Goal: Complete application form

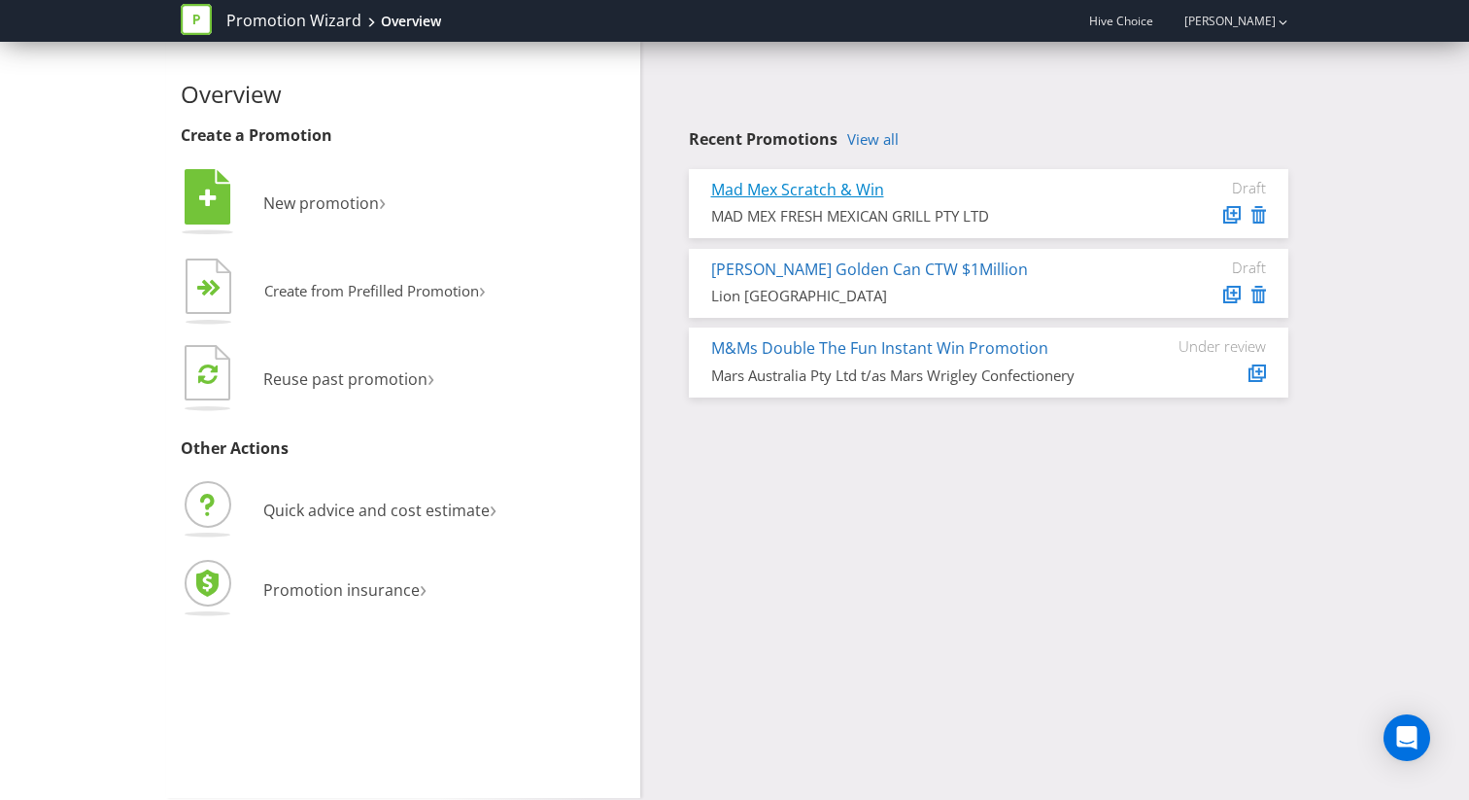
click at [774, 183] on link "Mad Mex Scratch & Win" at bounding box center [797, 189] width 173 height 21
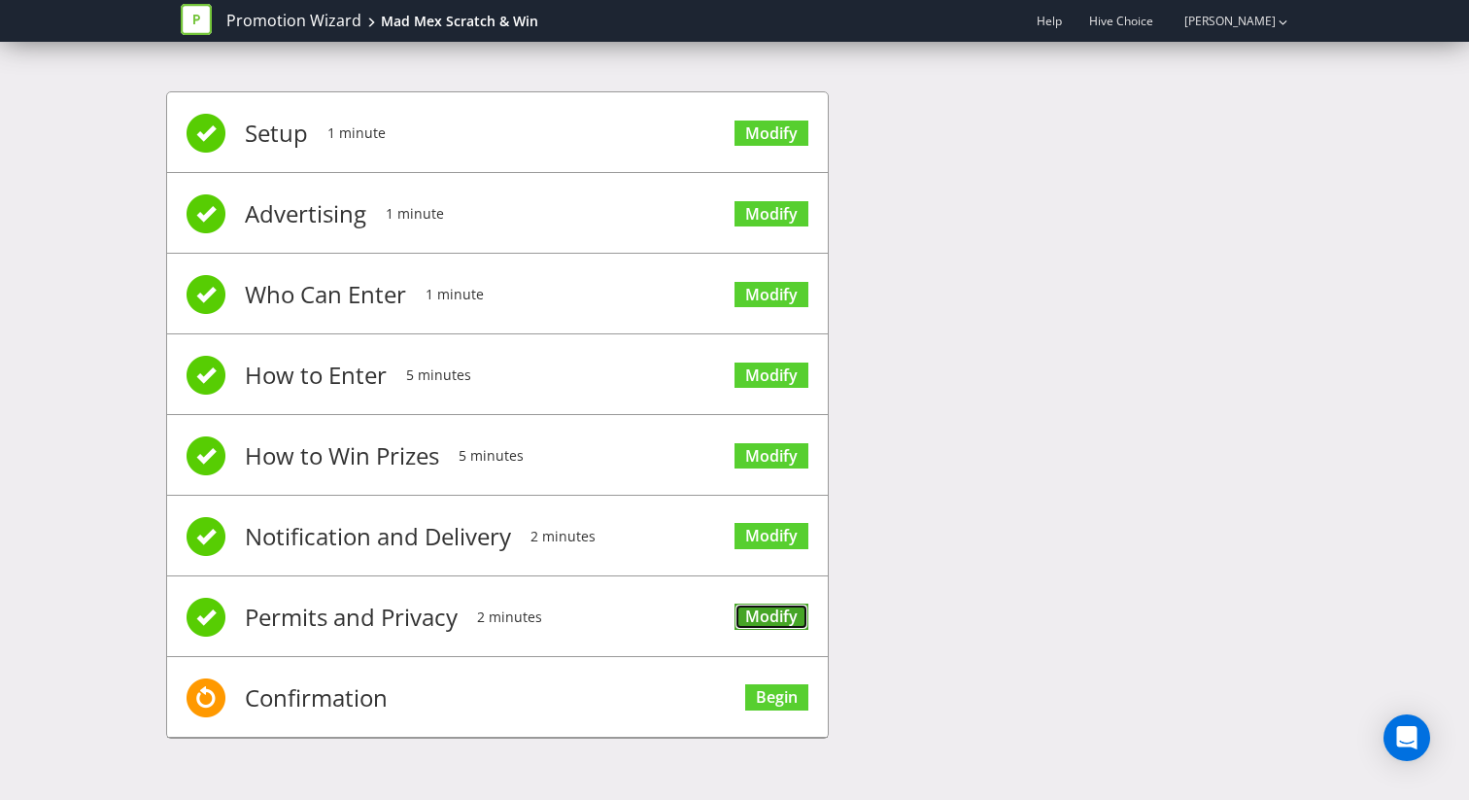
click at [778, 608] on link "Modify" at bounding box center [772, 616] width 74 height 26
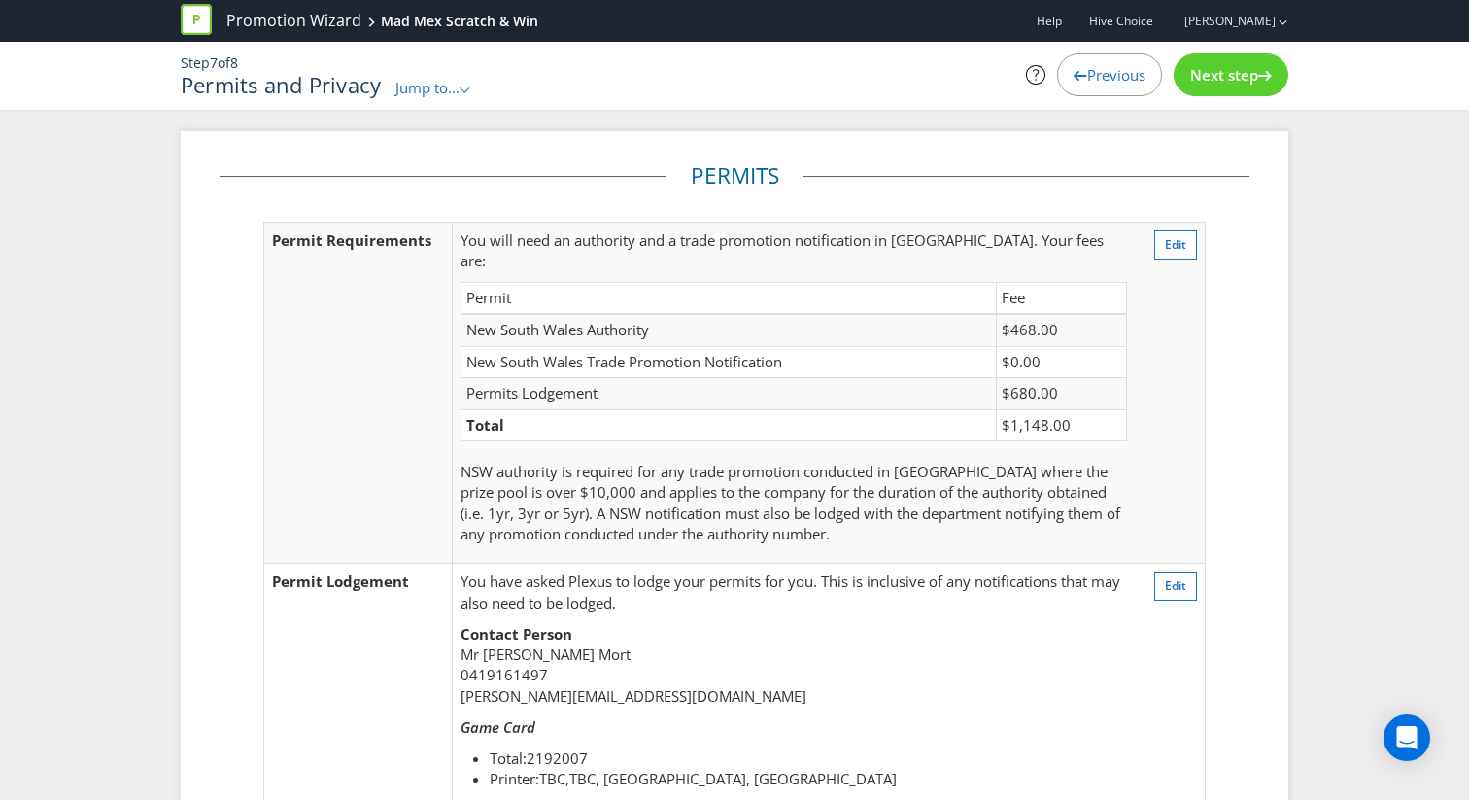
click at [1237, 78] on span "Next step" at bounding box center [1224, 74] width 68 height 19
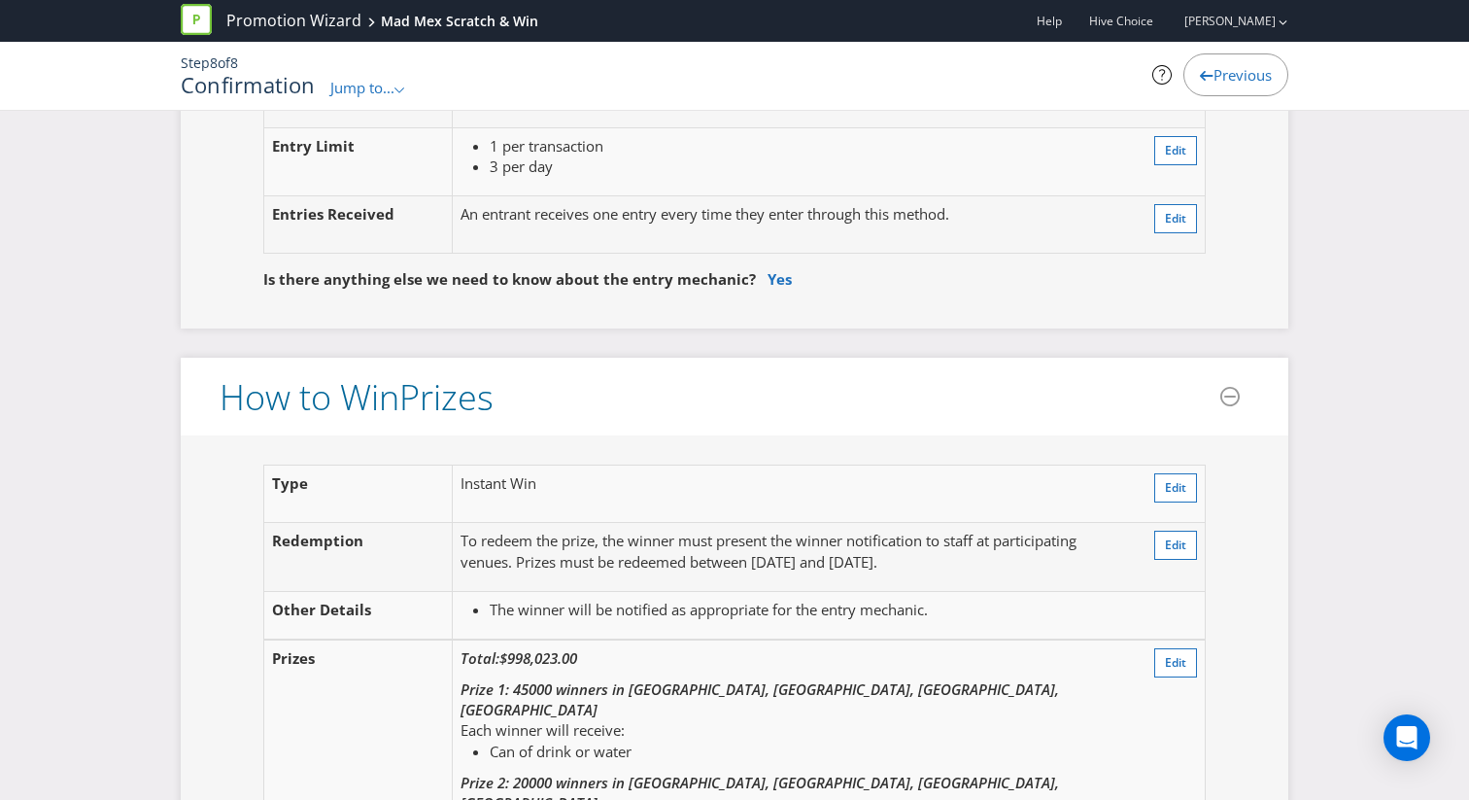
scroll to position [1969, 0]
click at [1181, 652] on span "Edit" at bounding box center [1175, 660] width 21 height 17
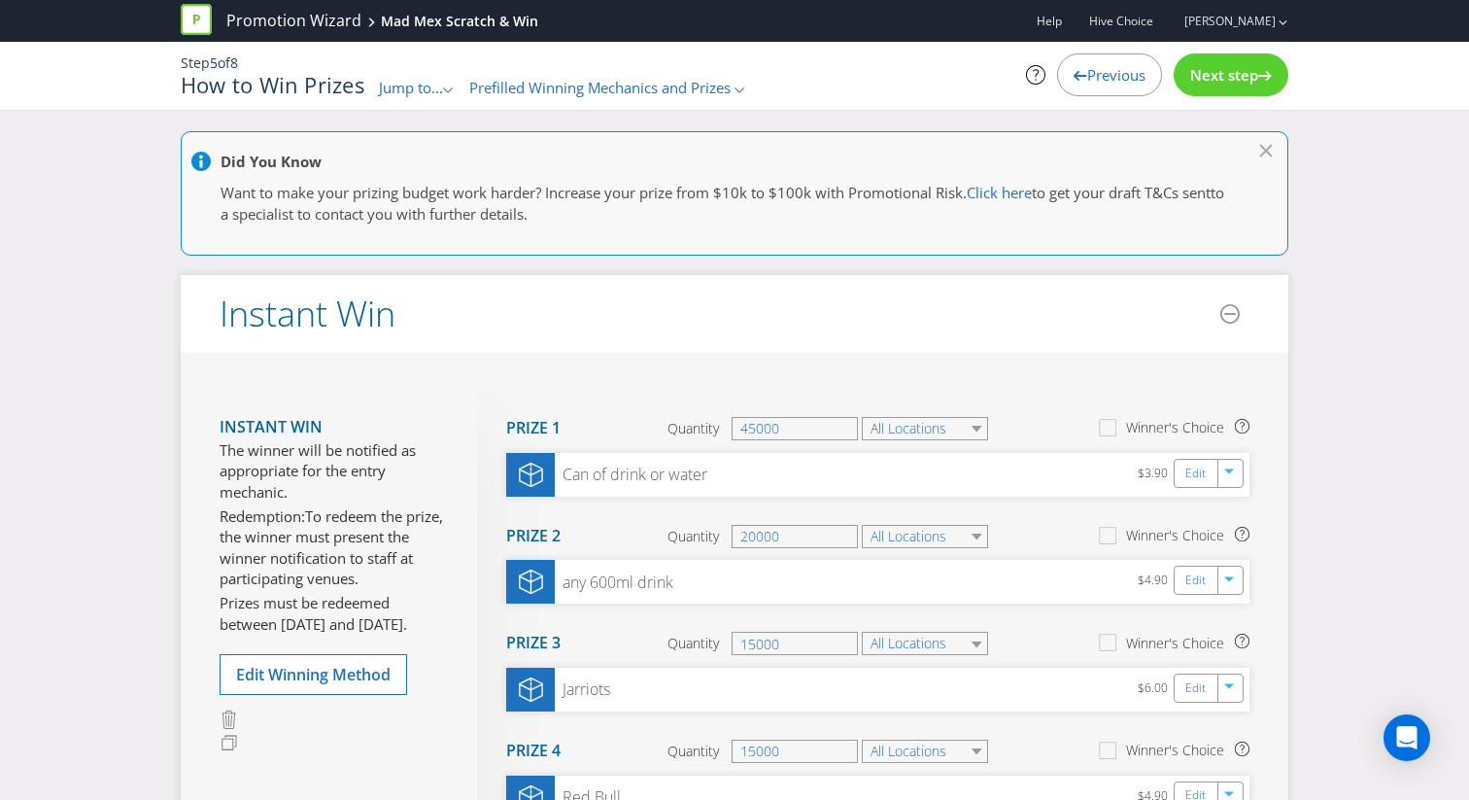
click at [1107, 84] on span "Previous" at bounding box center [1116, 74] width 58 height 19
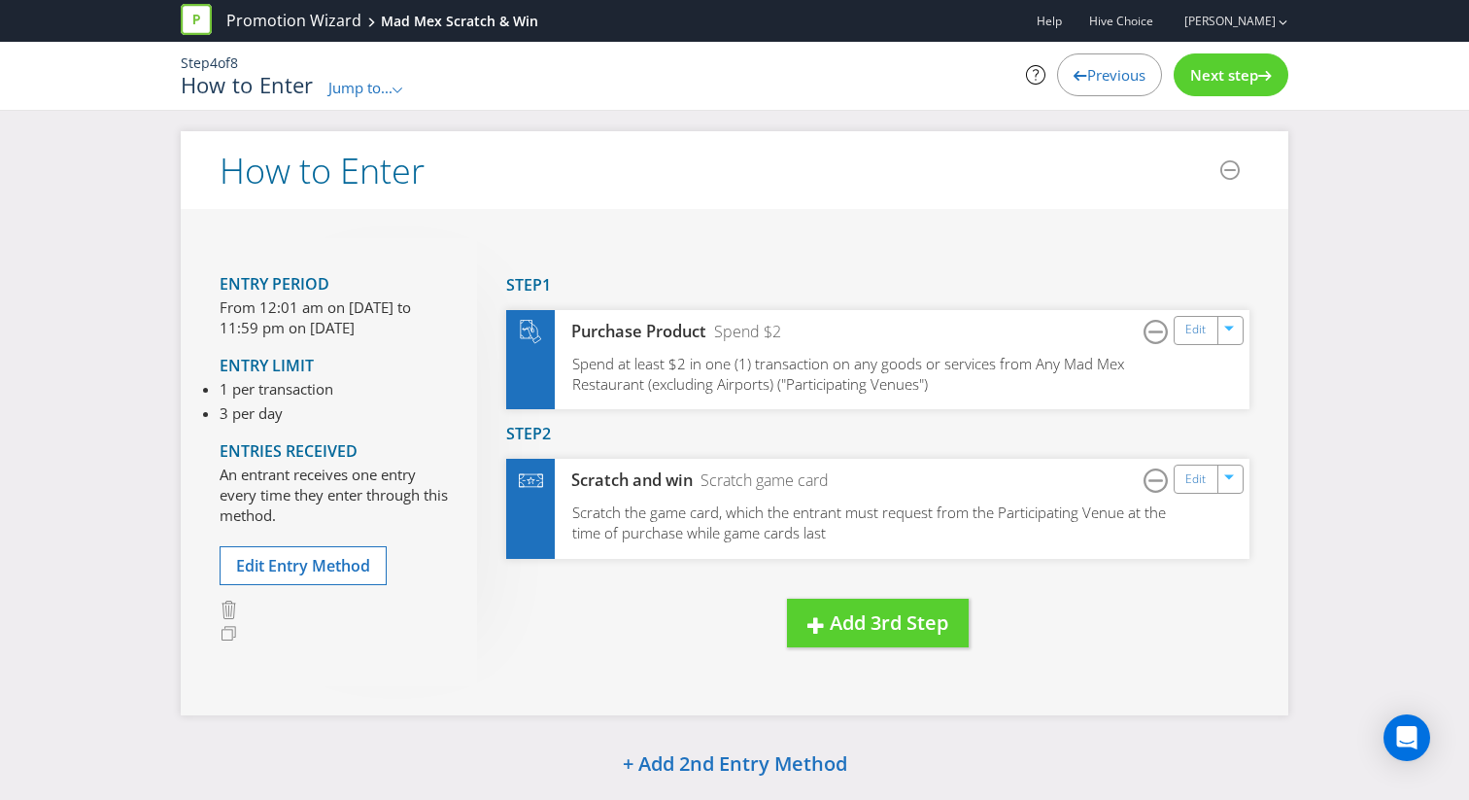
click at [1107, 84] on span "Previous" at bounding box center [1116, 74] width 58 height 19
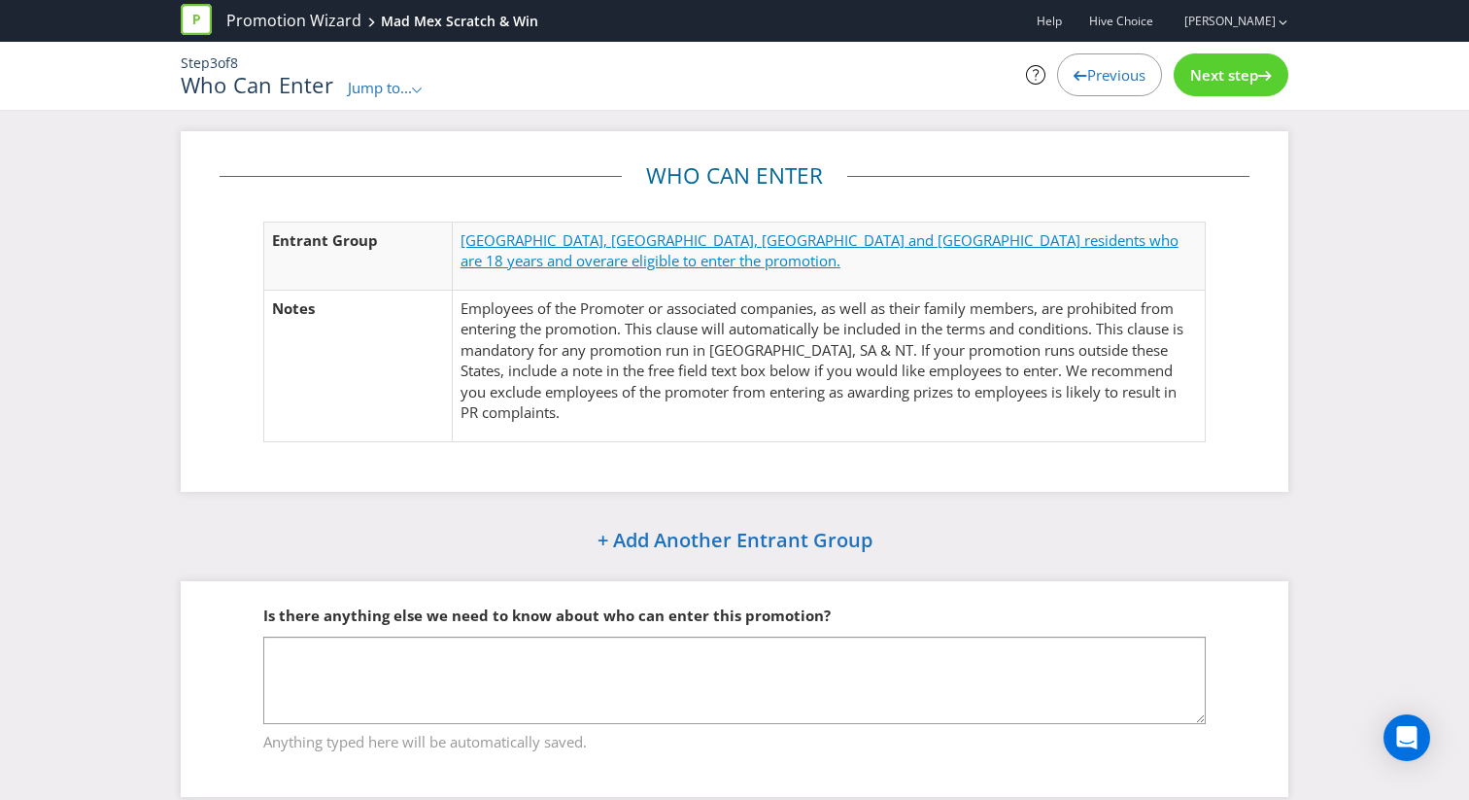
click at [841, 251] on span "are eligible to enter the promotion." at bounding box center [723, 260] width 234 height 19
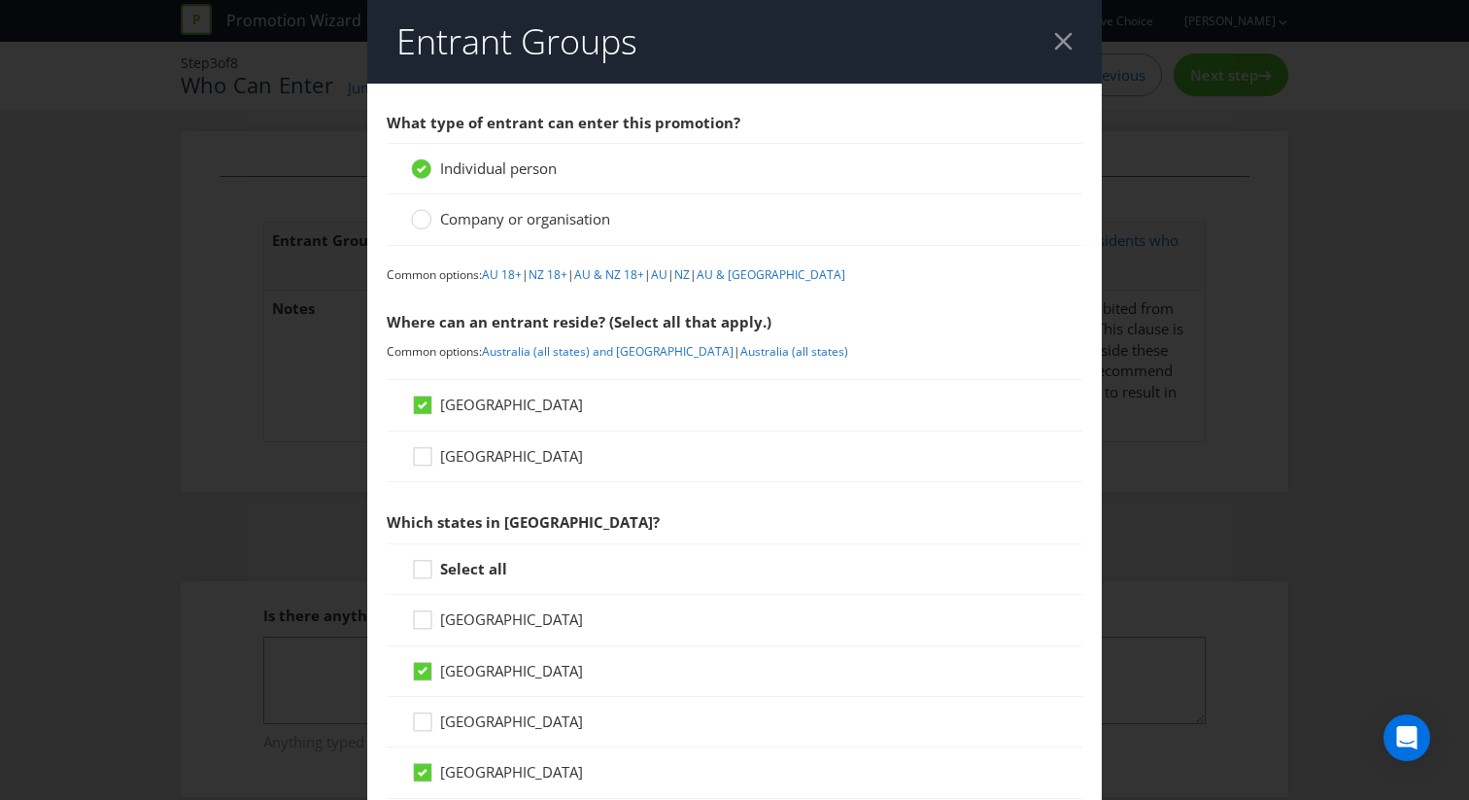
click at [1065, 51] on header "Entrant Groups" at bounding box center [734, 42] width 735 height 84
click at [1065, 47] on div at bounding box center [1063, 41] width 18 height 18
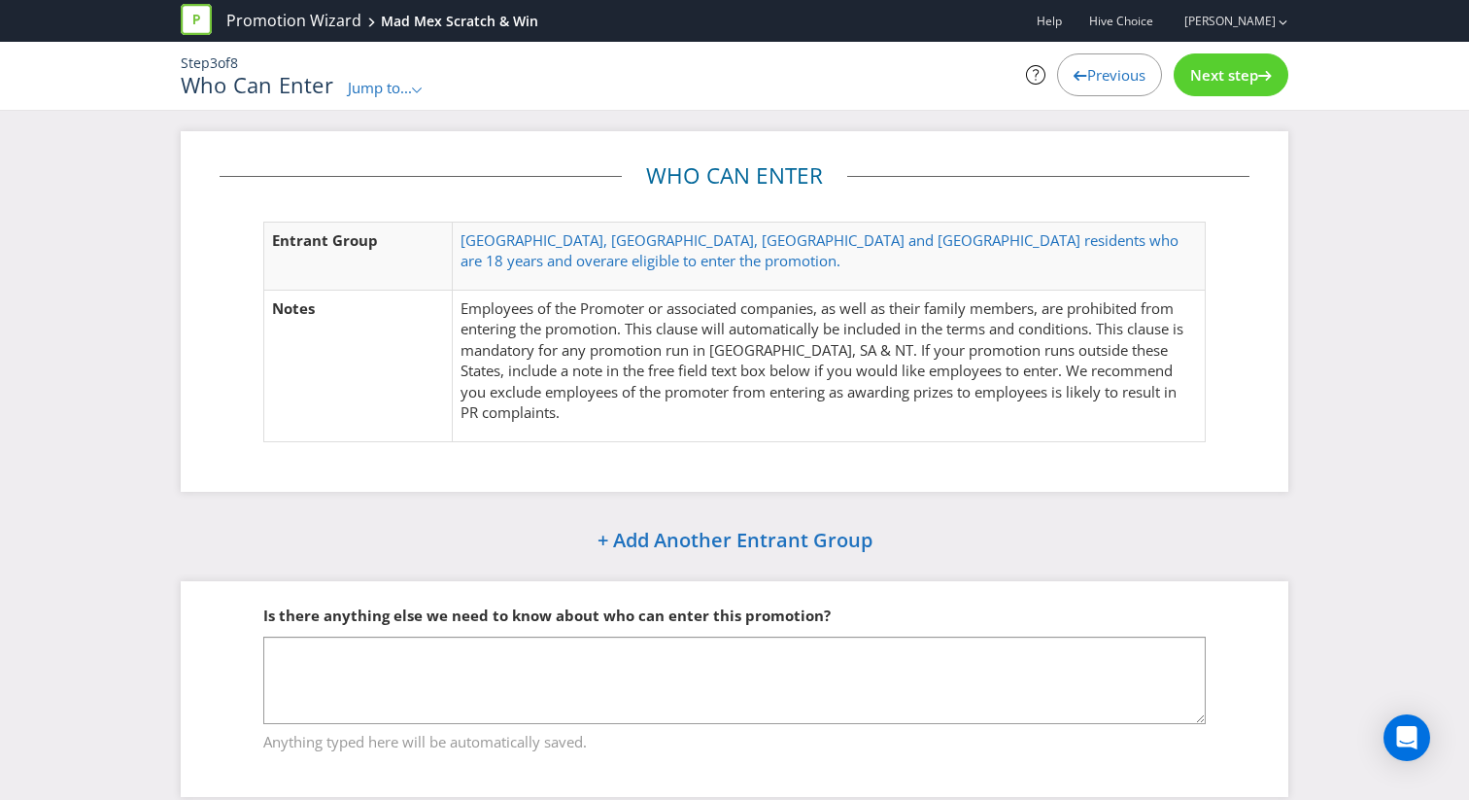
click at [1210, 67] on span "Next step" at bounding box center [1224, 74] width 68 height 19
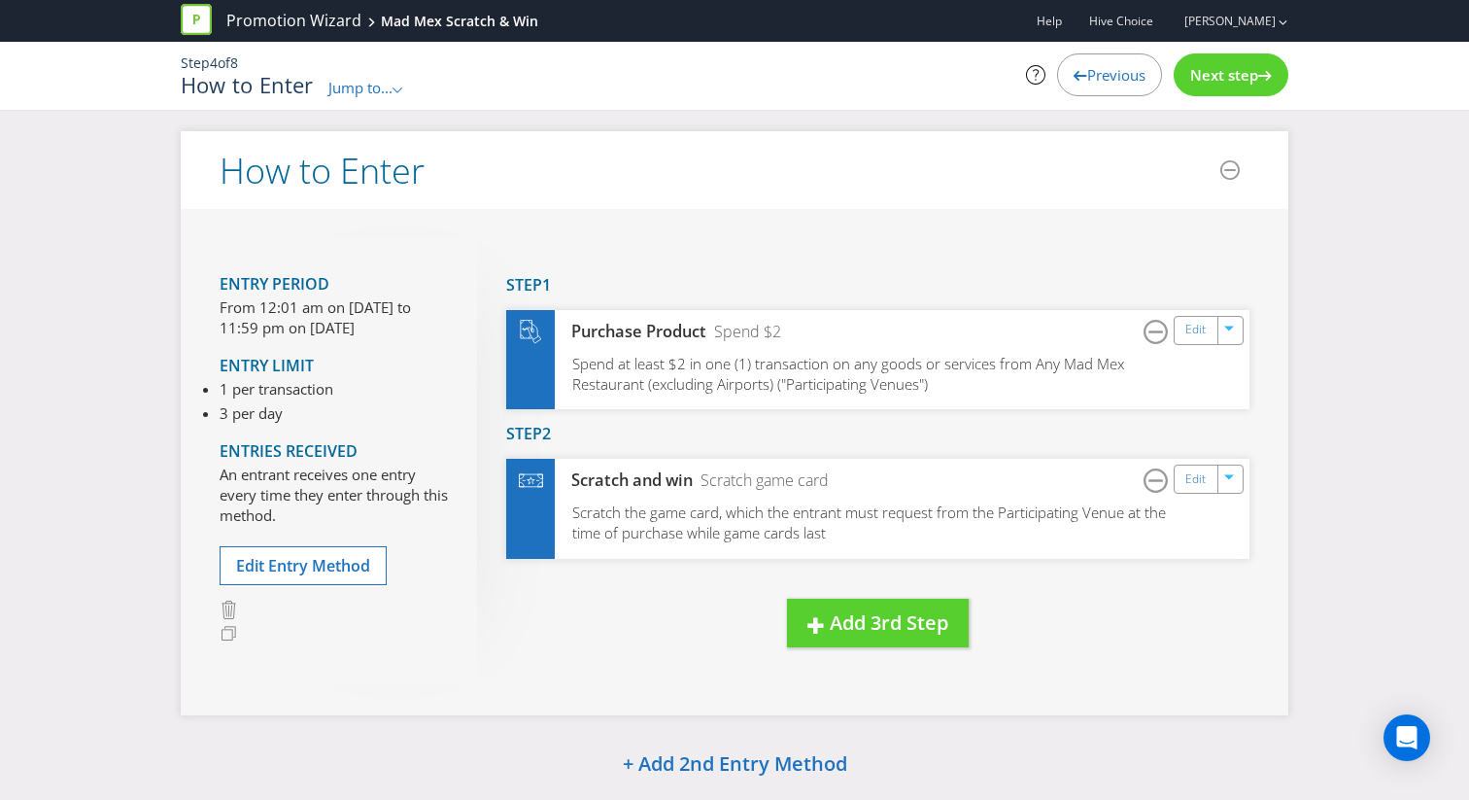
click at [1216, 76] on span "Next step" at bounding box center [1224, 74] width 68 height 19
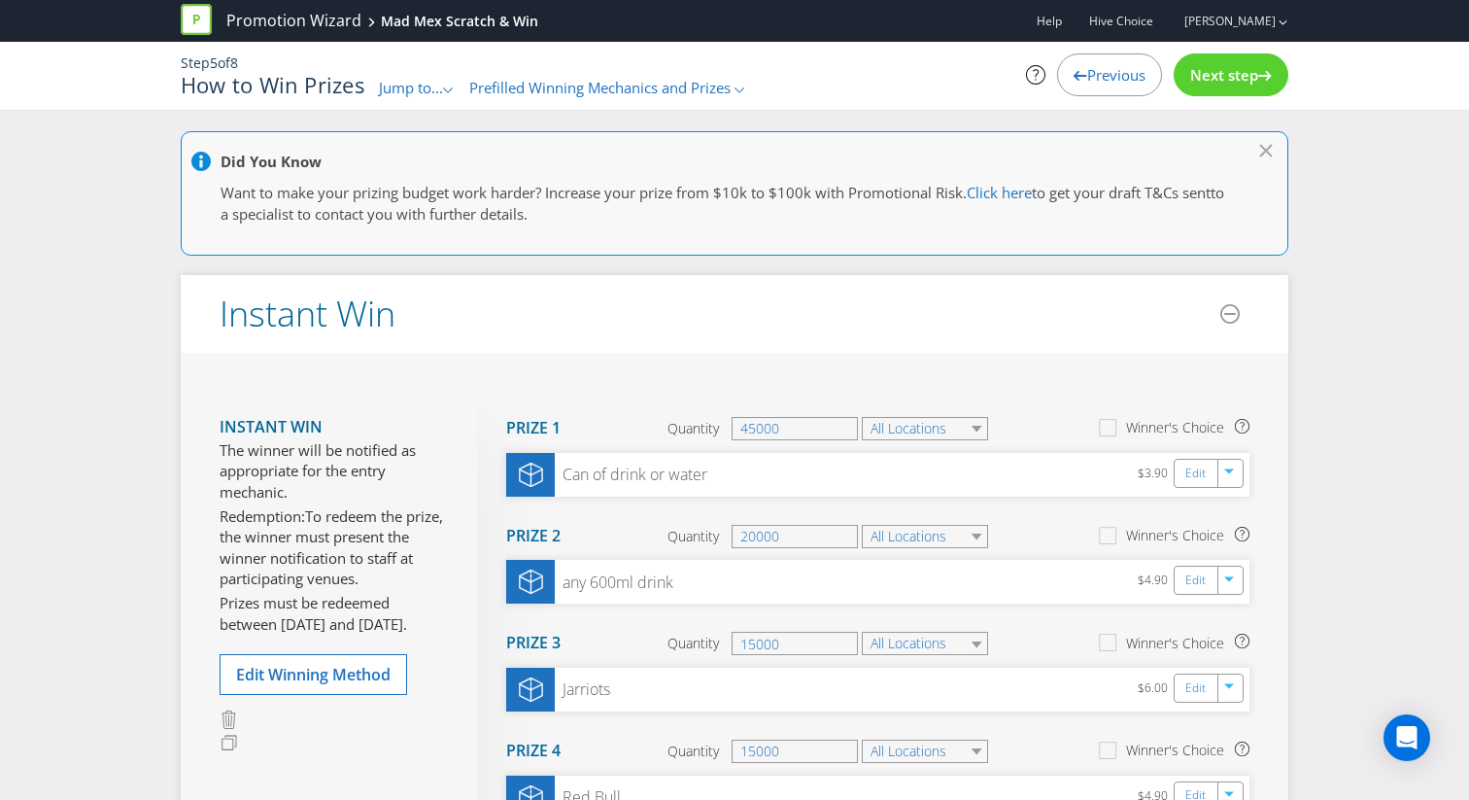
click at [1216, 78] on span "Next step" at bounding box center [1224, 74] width 68 height 19
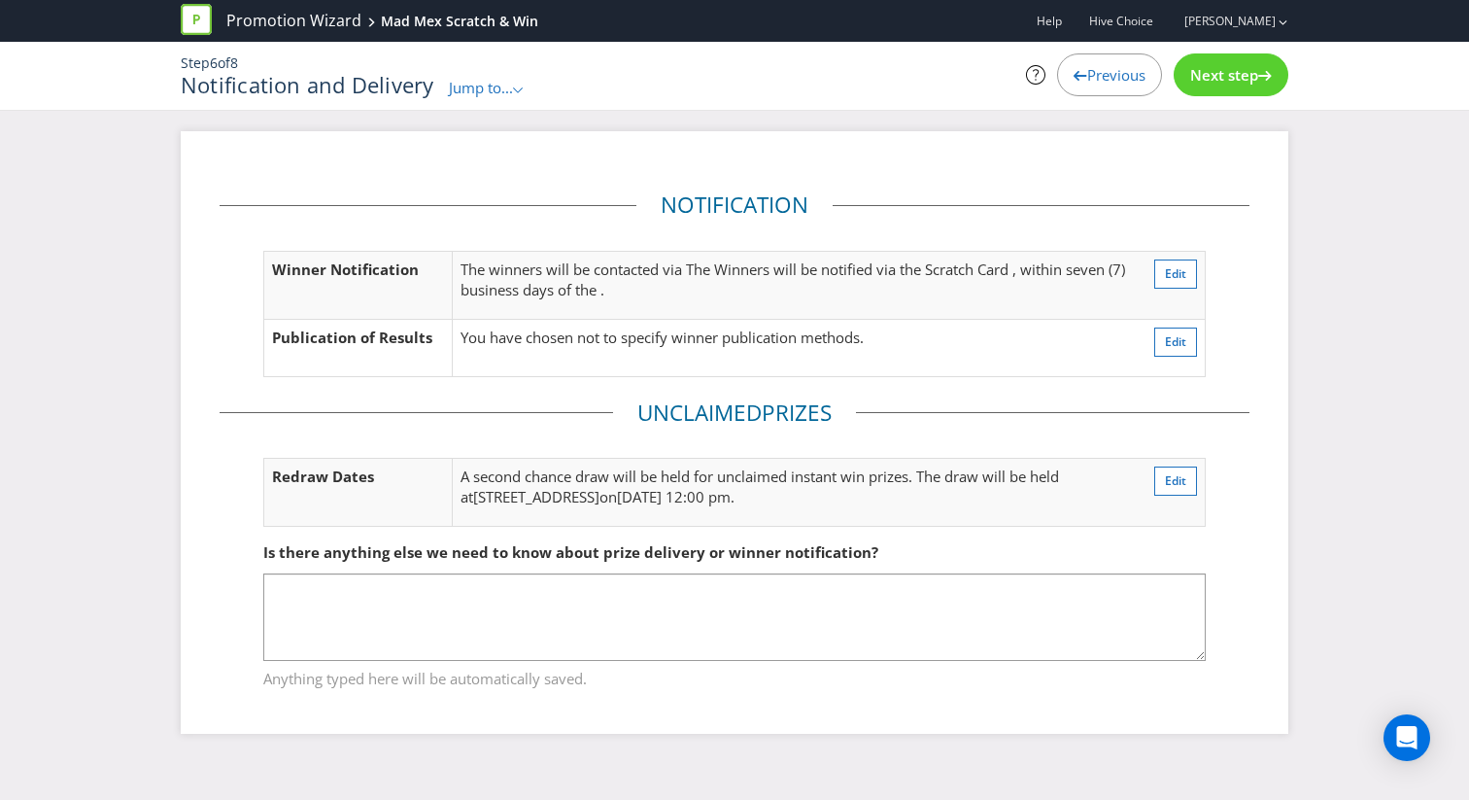
click at [1197, 80] on span "Next step" at bounding box center [1224, 74] width 68 height 19
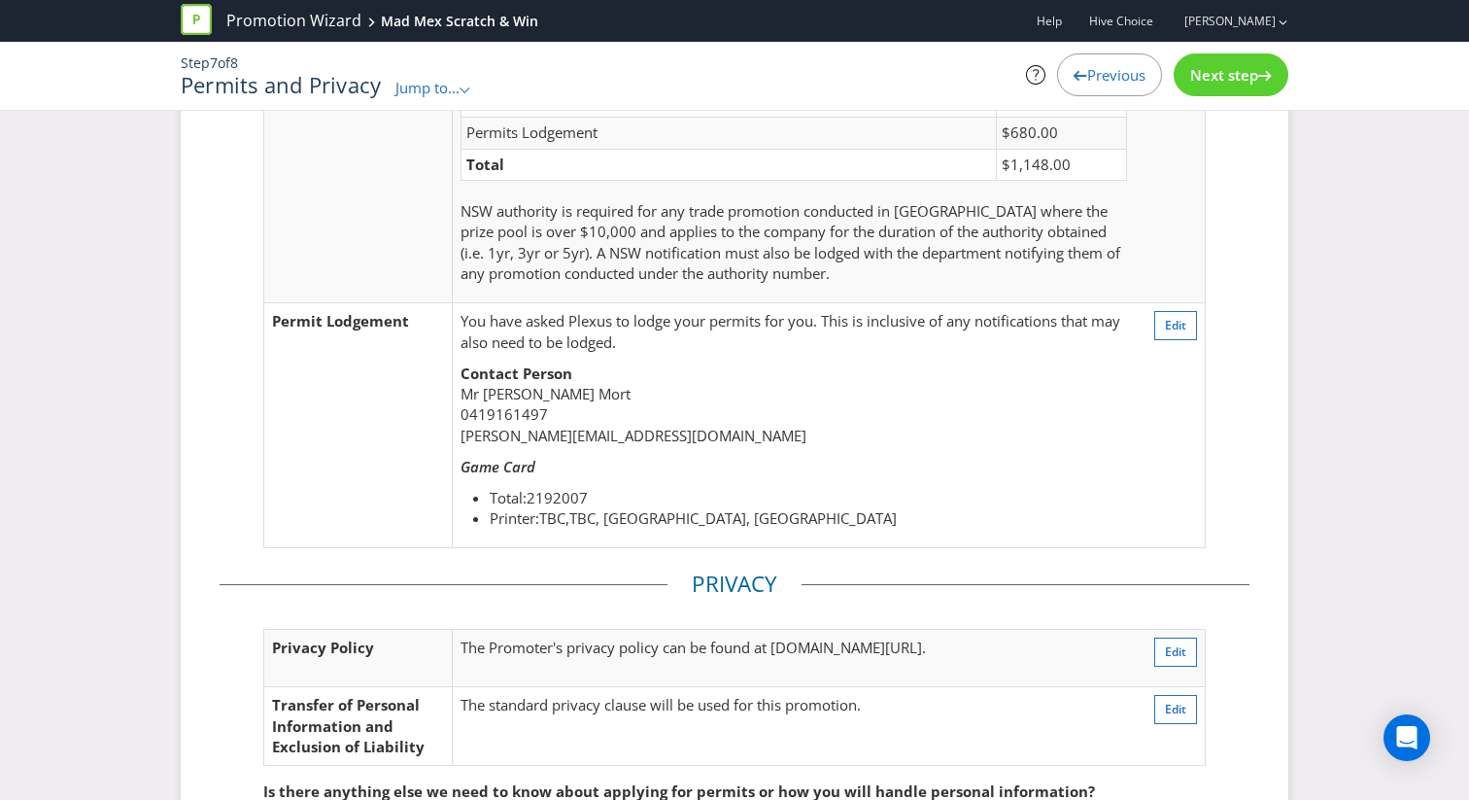
scroll to position [280, 0]
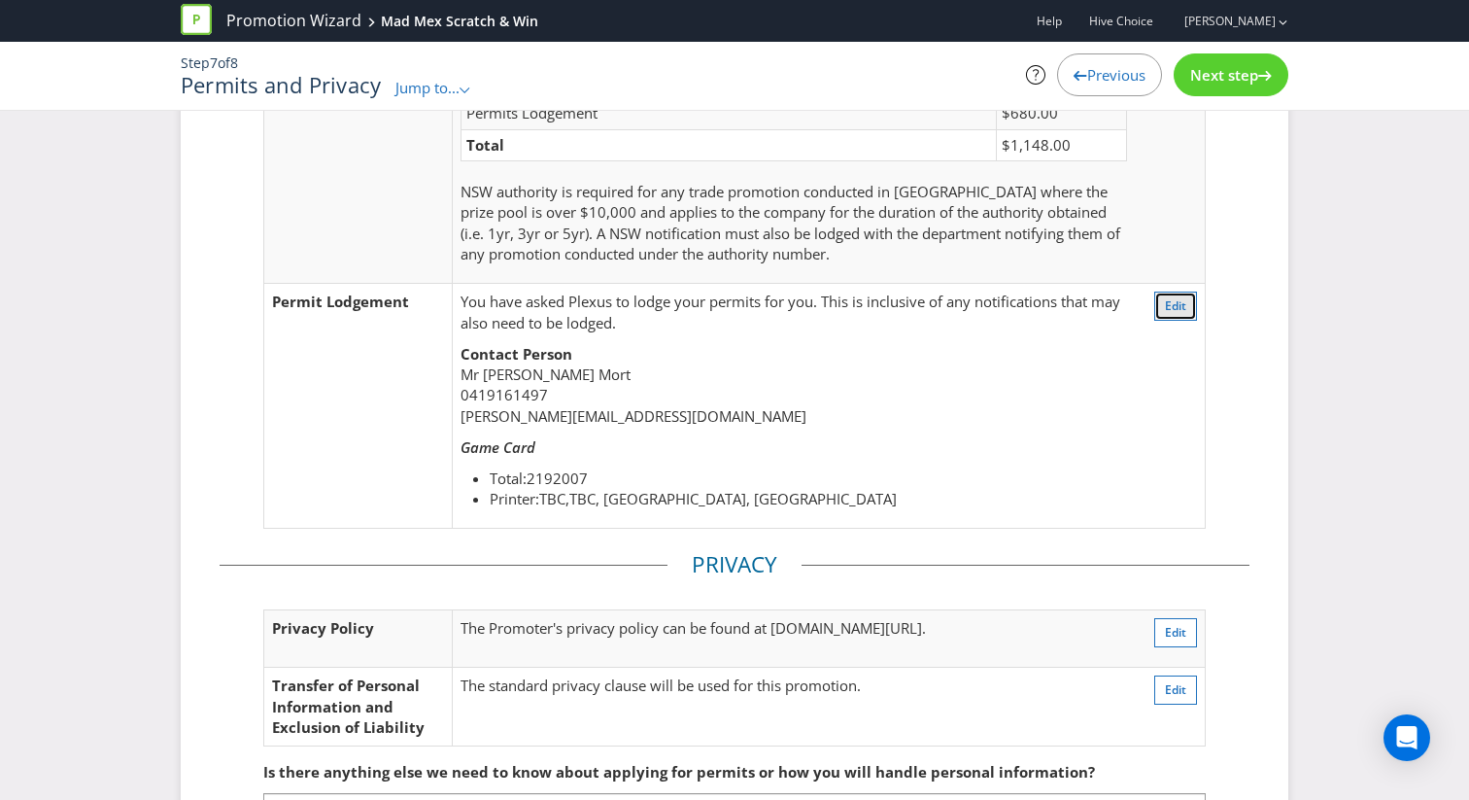
click at [1179, 297] on span "Edit" at bounding box center [1175, 305] width 21 height 17
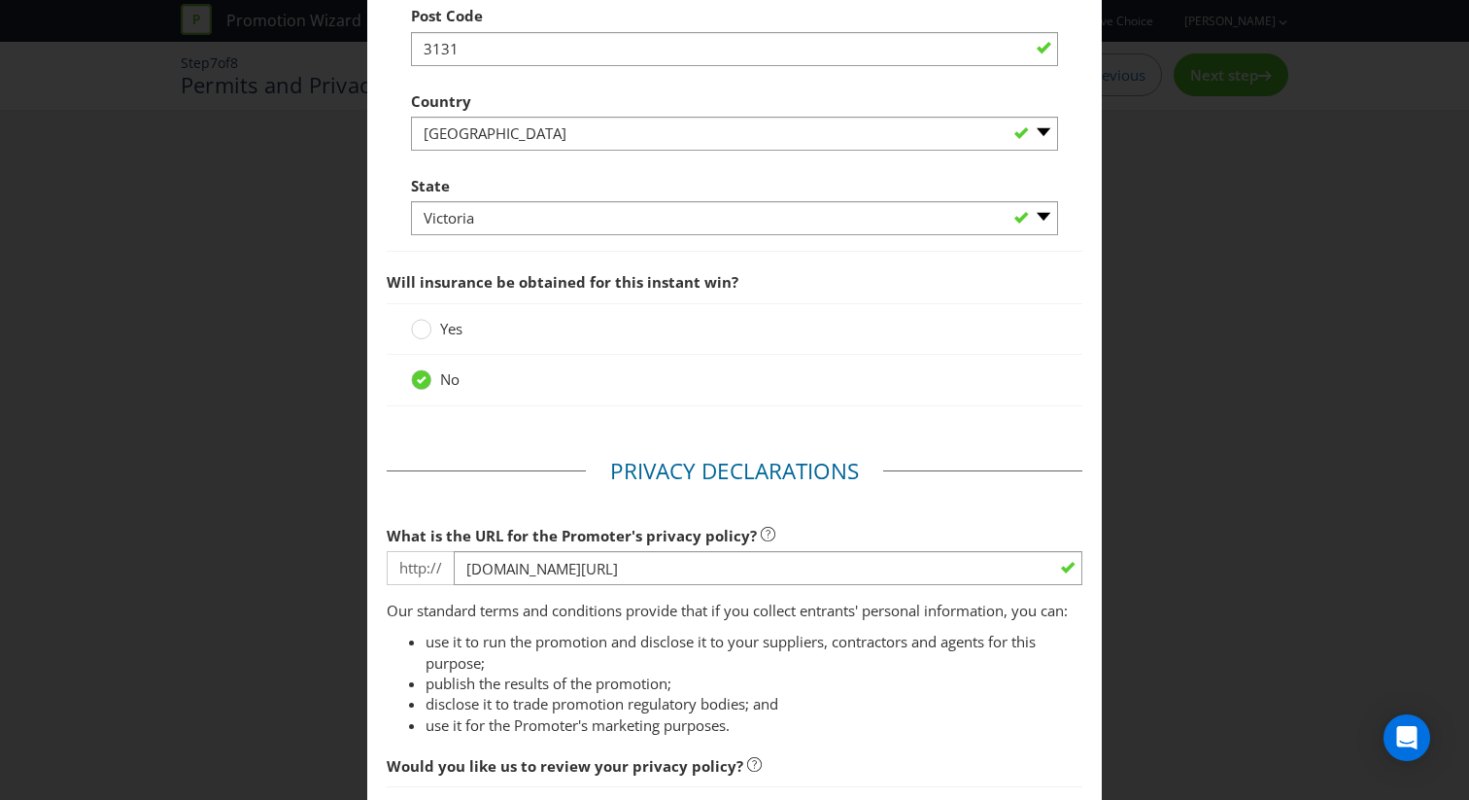
scroll to position [2264, 0]
drag, startPoint x: 387, startPoint y: 306, endPoint x: 753, endPoint y: 305, distance: 366.4
click at [753, 300] on span "Will insurance be obtained for this instant win?" at bounding box center [735, 280] width 696 height 40
click at [423, 337] on circle at bounding box center [421, 327] width 19 height 19
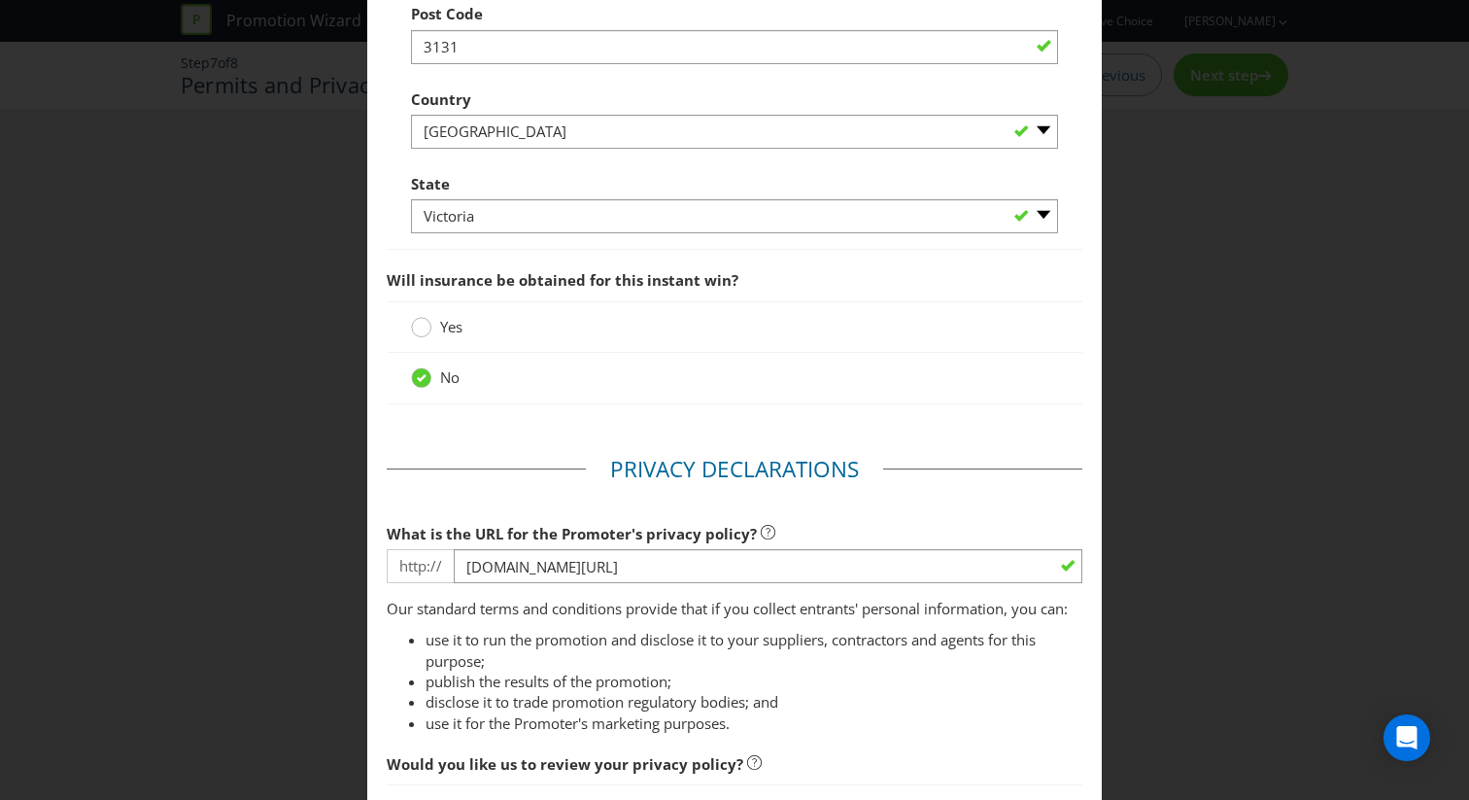
click at [0, 0] on input "Yes" at bounding box center [0, 0] width 0 height 0
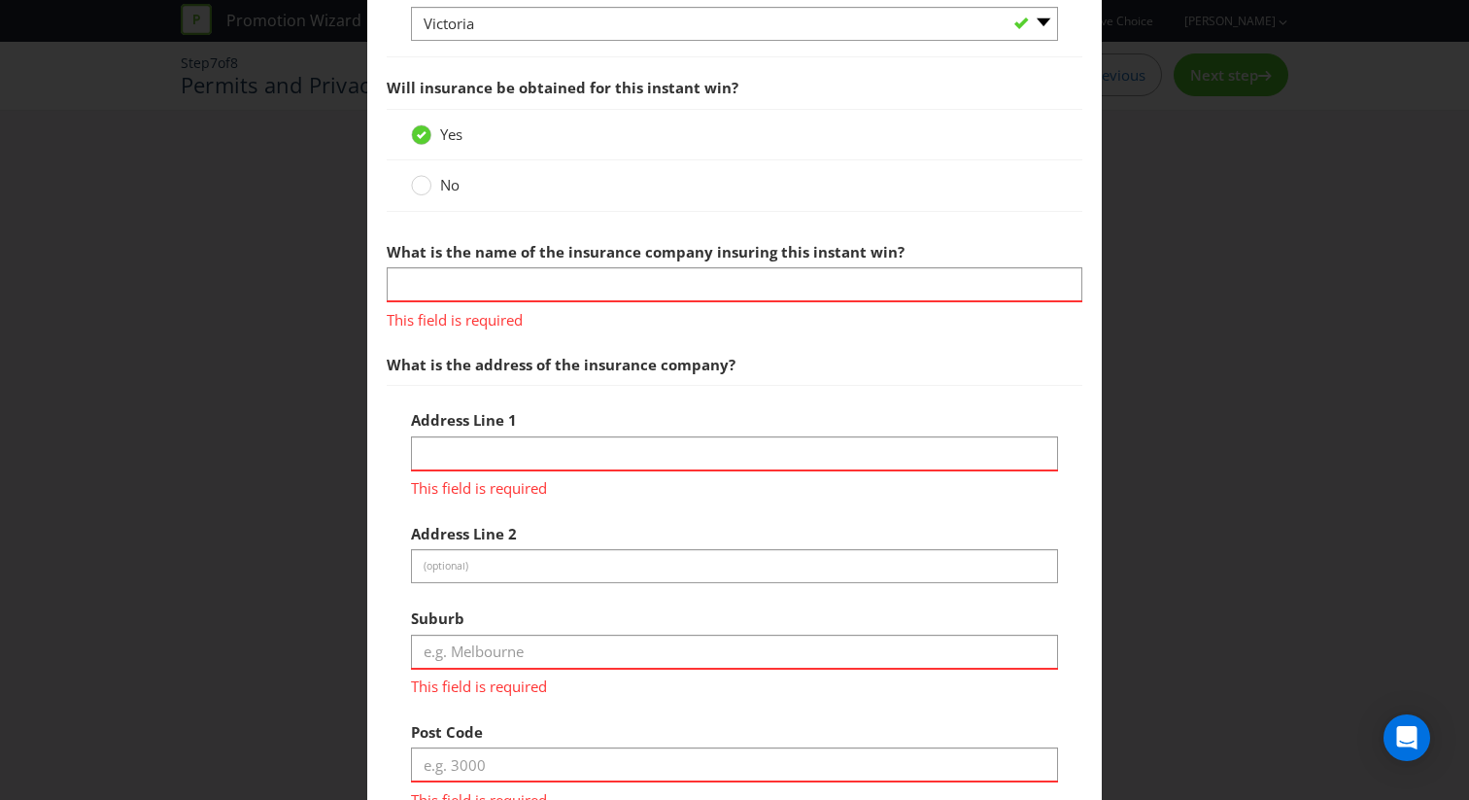
scroll to position [2459, 0]
click at [426, 193] on circle at bounding box center [421, 183] width 19 height 19
click at [0, 0] on input "No" at bounding box center [0, 0] width 0 height 0
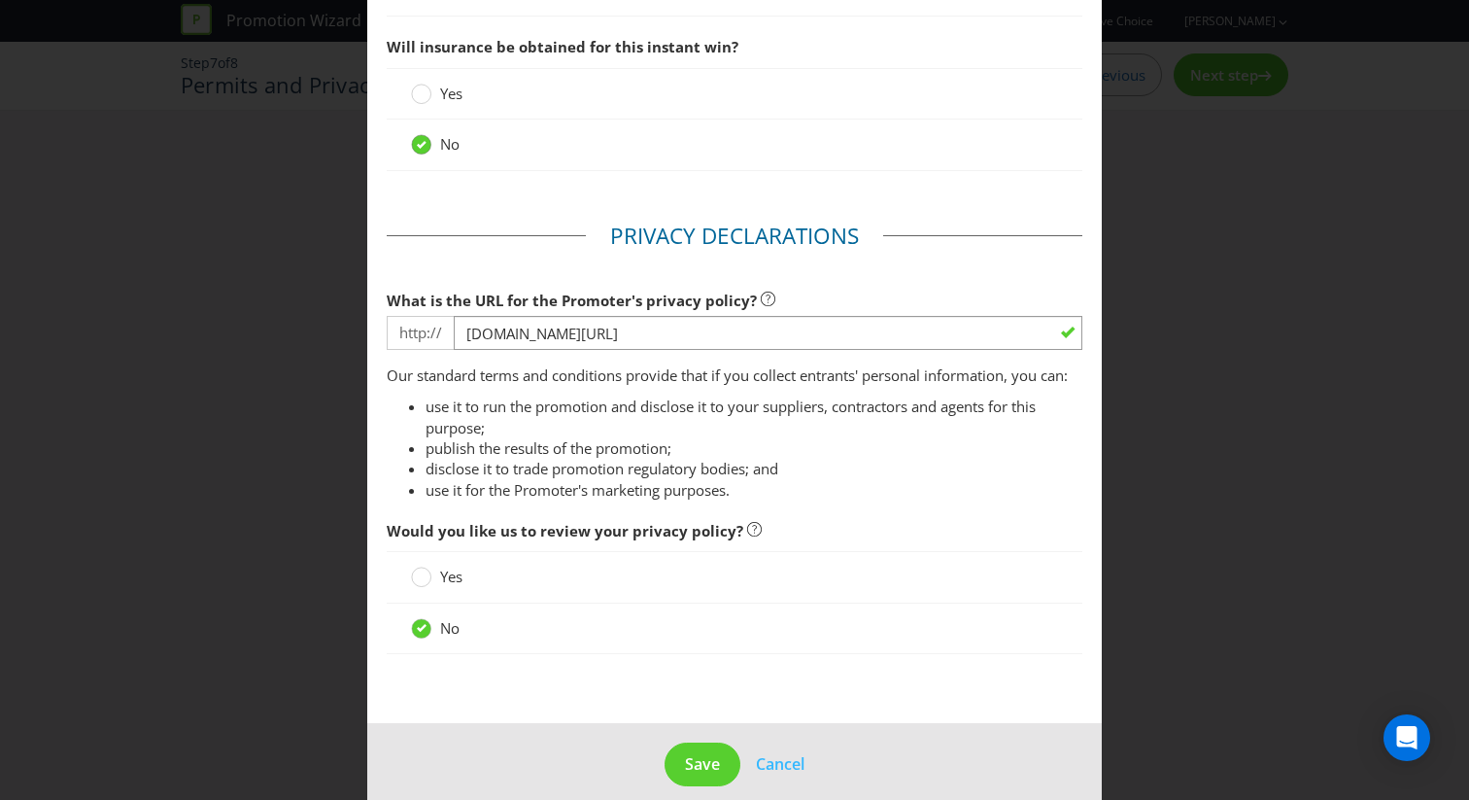
scroll to position [2539, 0]
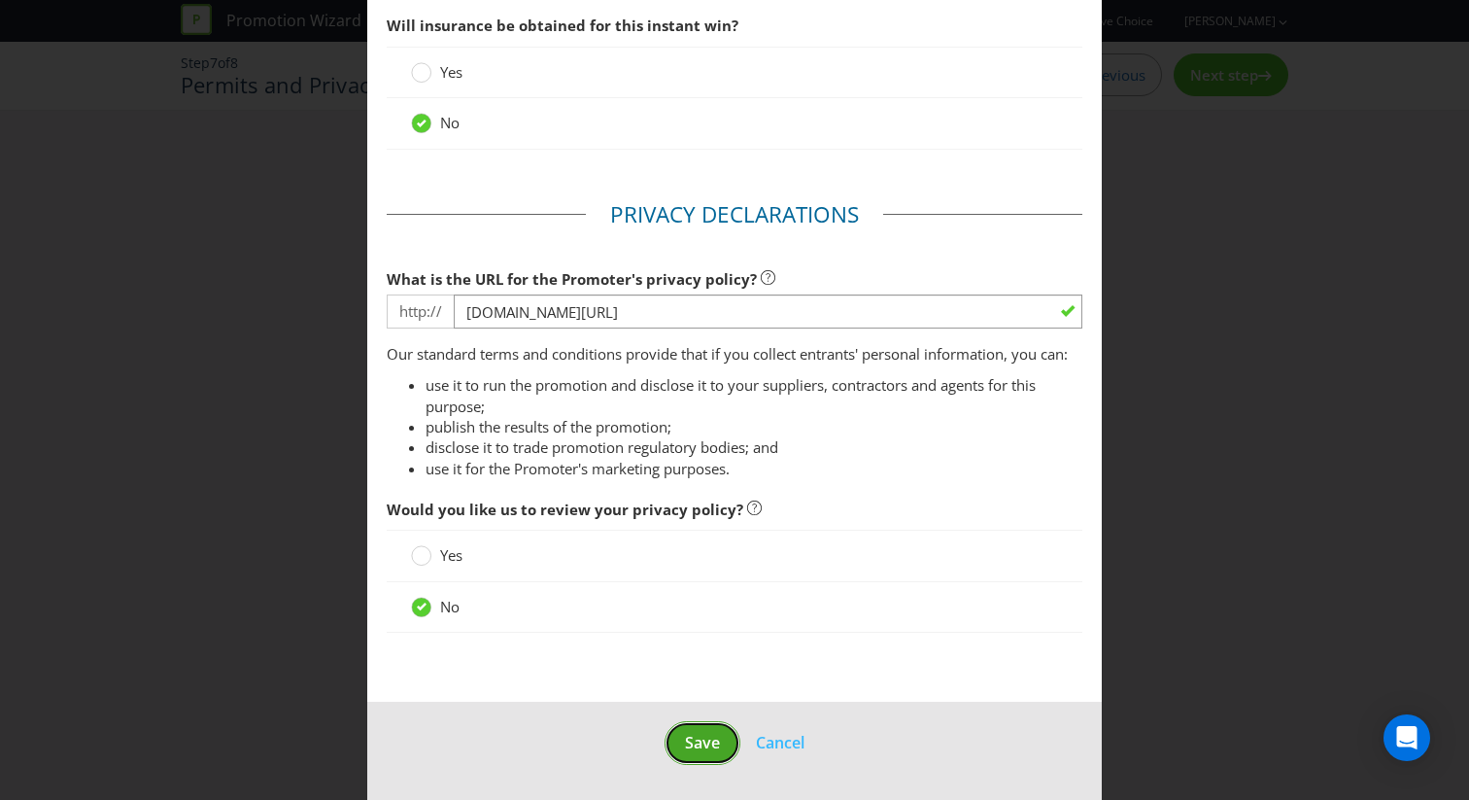
click at [682, 746] on button "Save" at bounding box center [703, 743] width 76 height 44
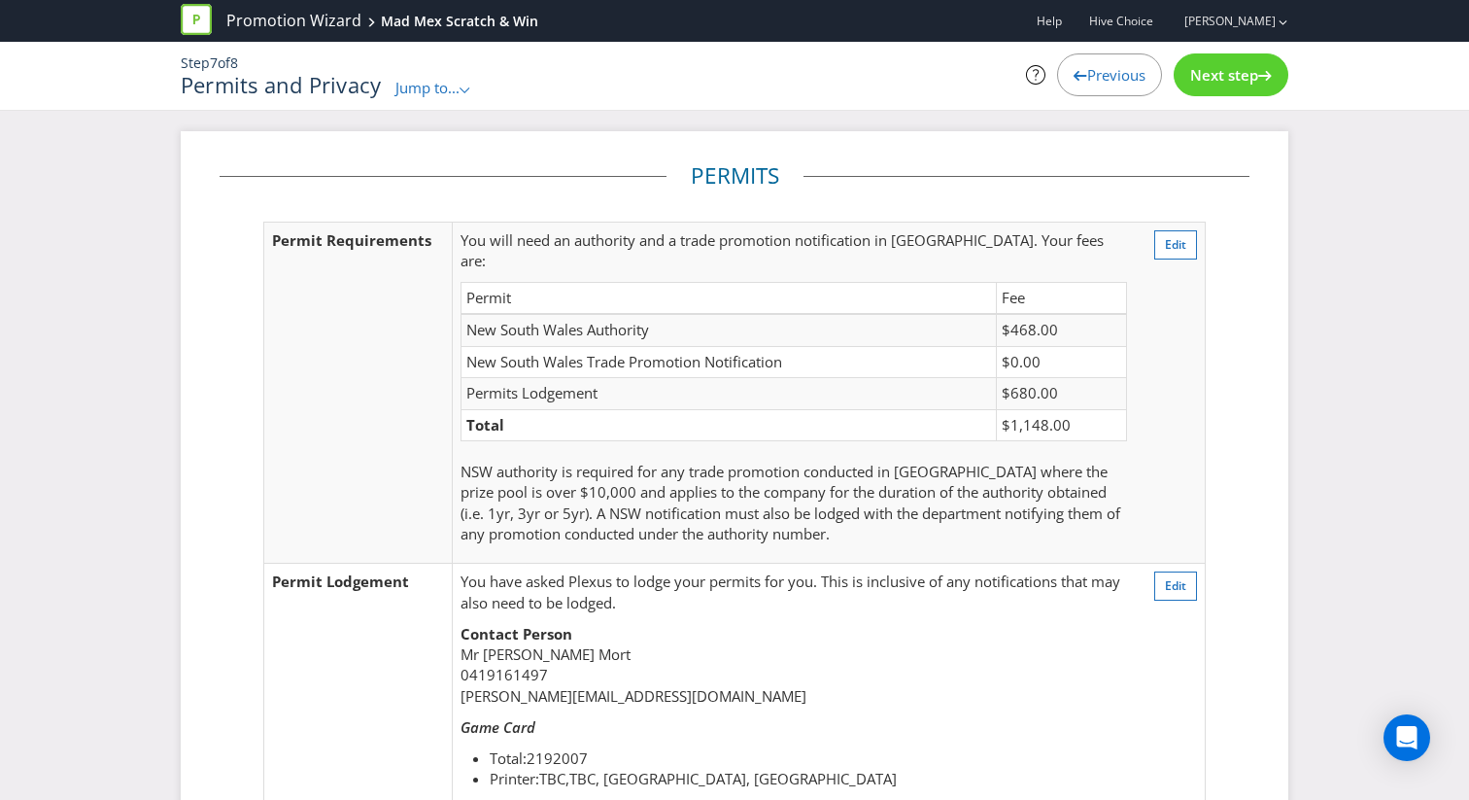
click at [1222, 85] on div "Next step" at bounding box center [1231, 74] width 115 height 43
